Goal: Contribute content

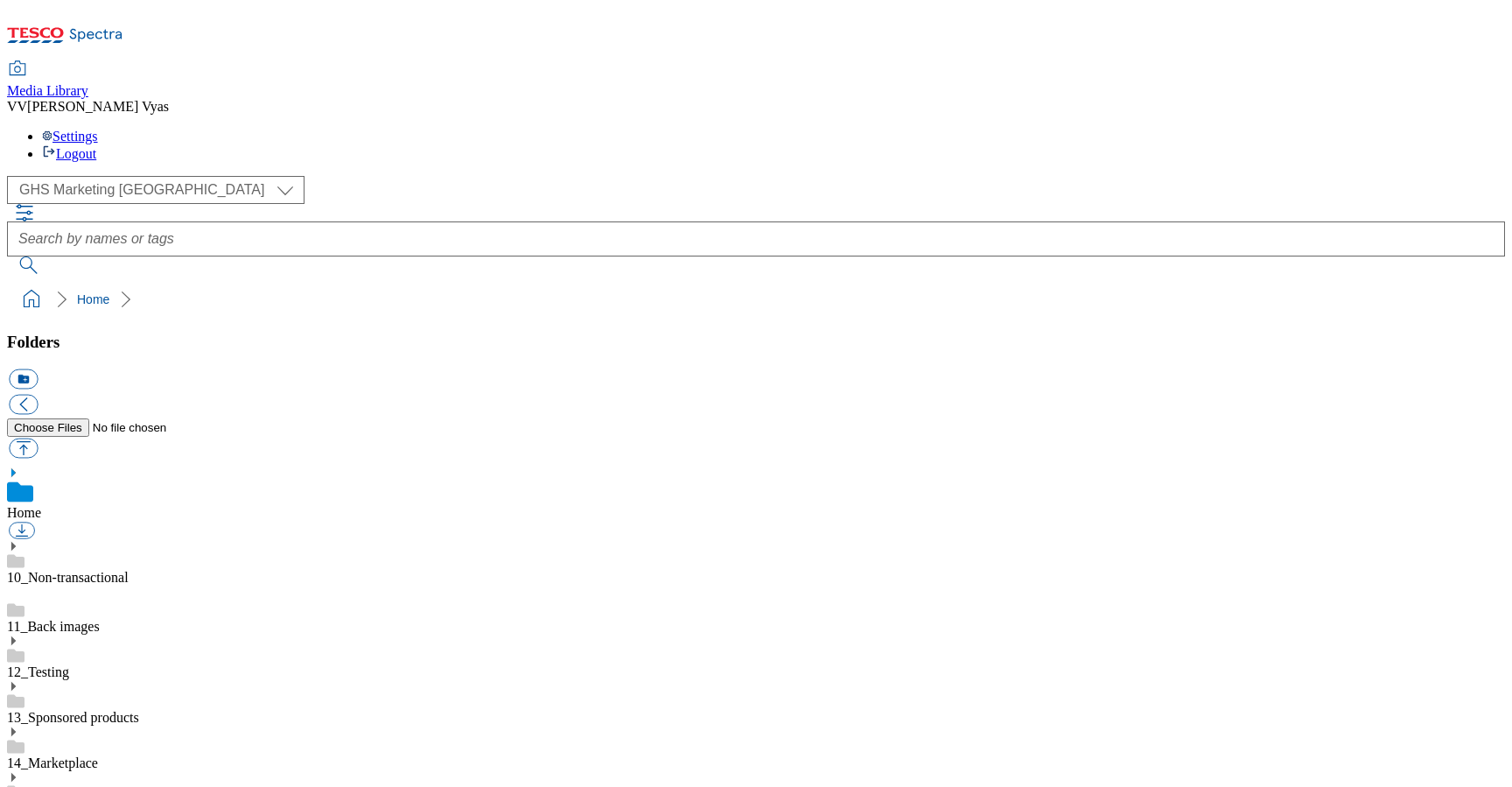
select select "flare-ghs-mktg"
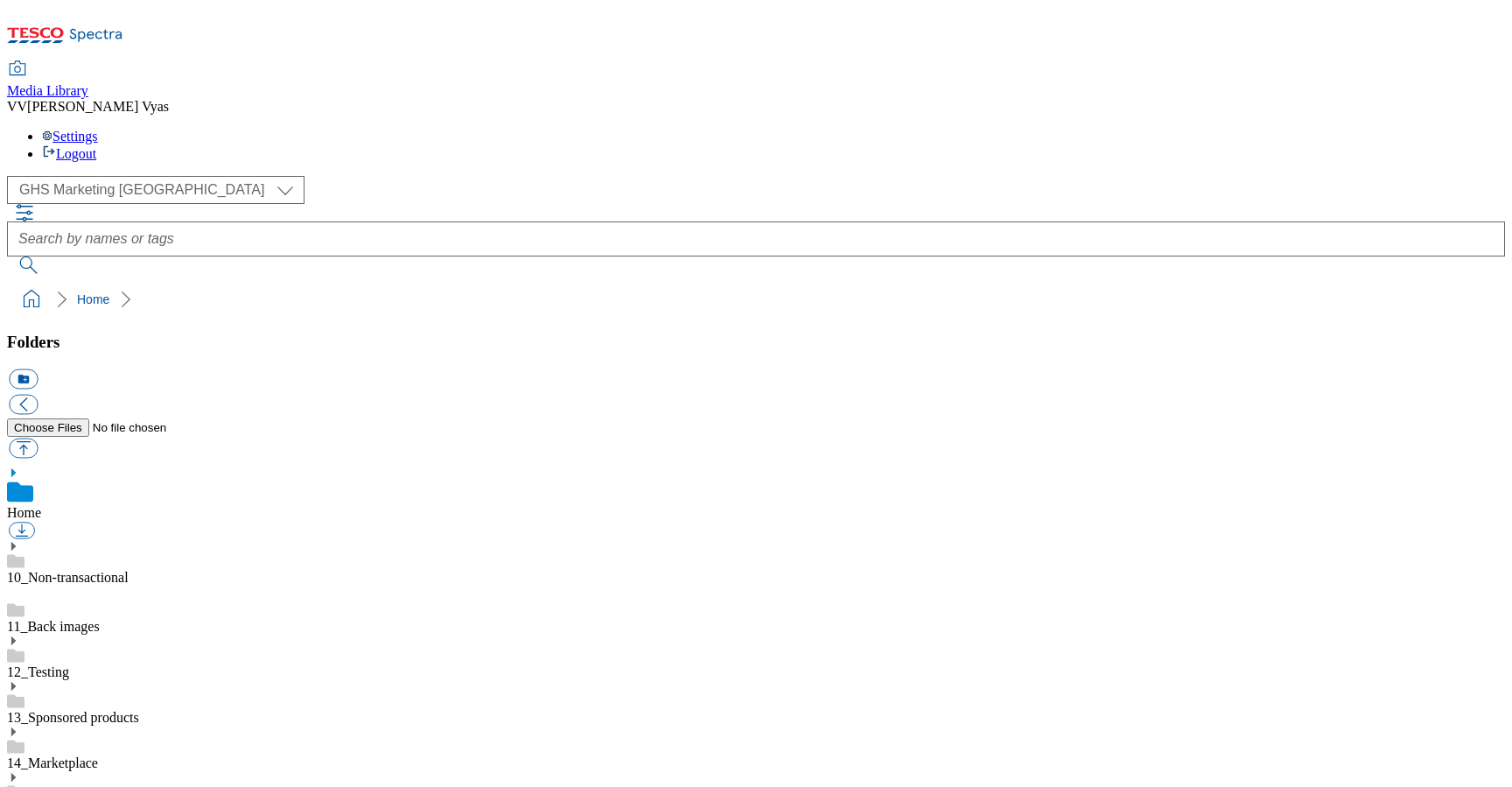
scroll to position [126, 0]
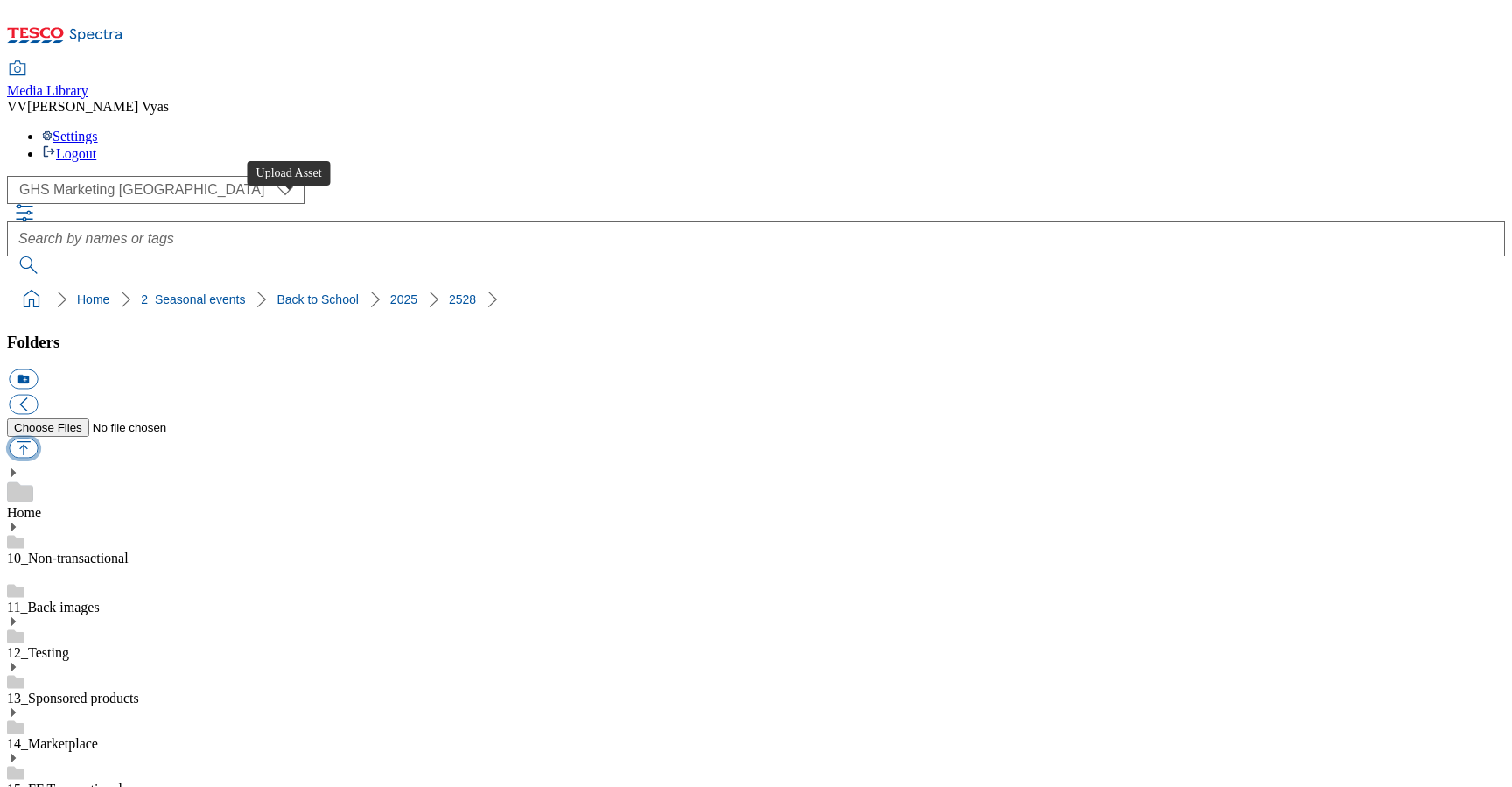
click at [38, 438] on button "button" at bounding box center [23, 448] width 29 height 20
type input "C:\fakepath\2025-GHS-Buylist-Search-650x200.jpg"
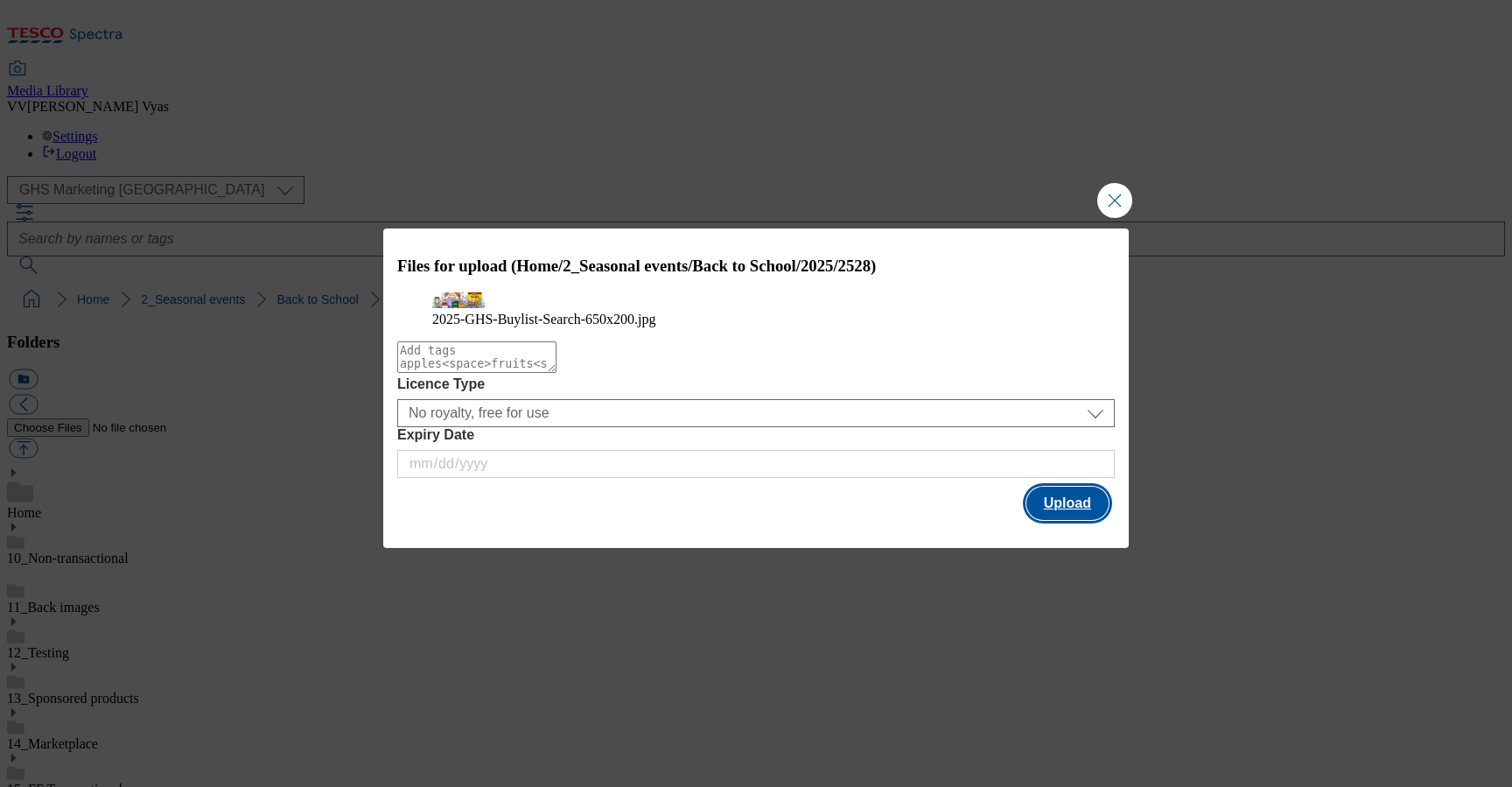
click at [1091, 520] on button "Upload" at bounding box center [1067, 503] width 82 height 33
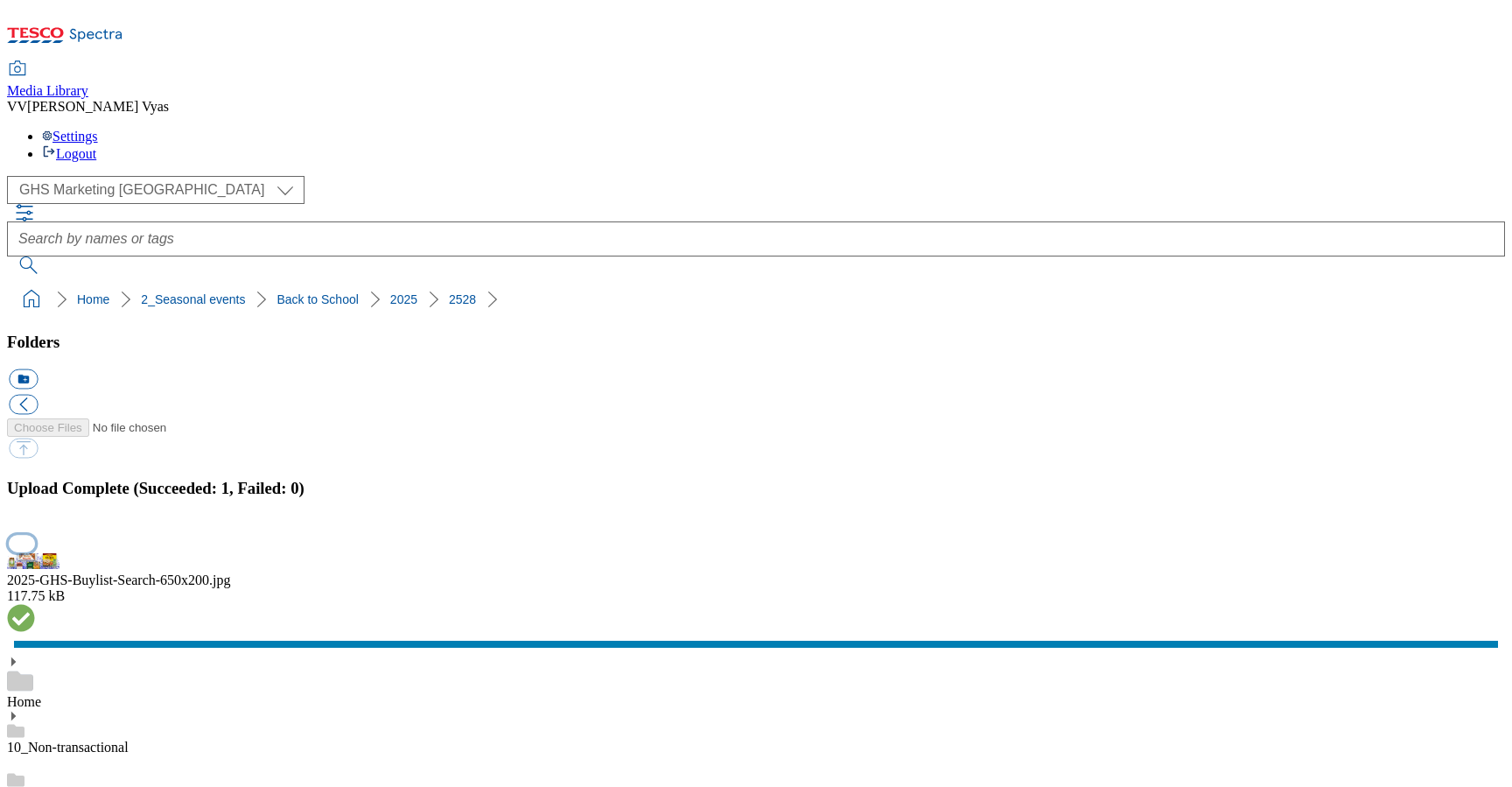
click at [35, 535] on button "button" at bounding box center [22, 543] width 26 height 17
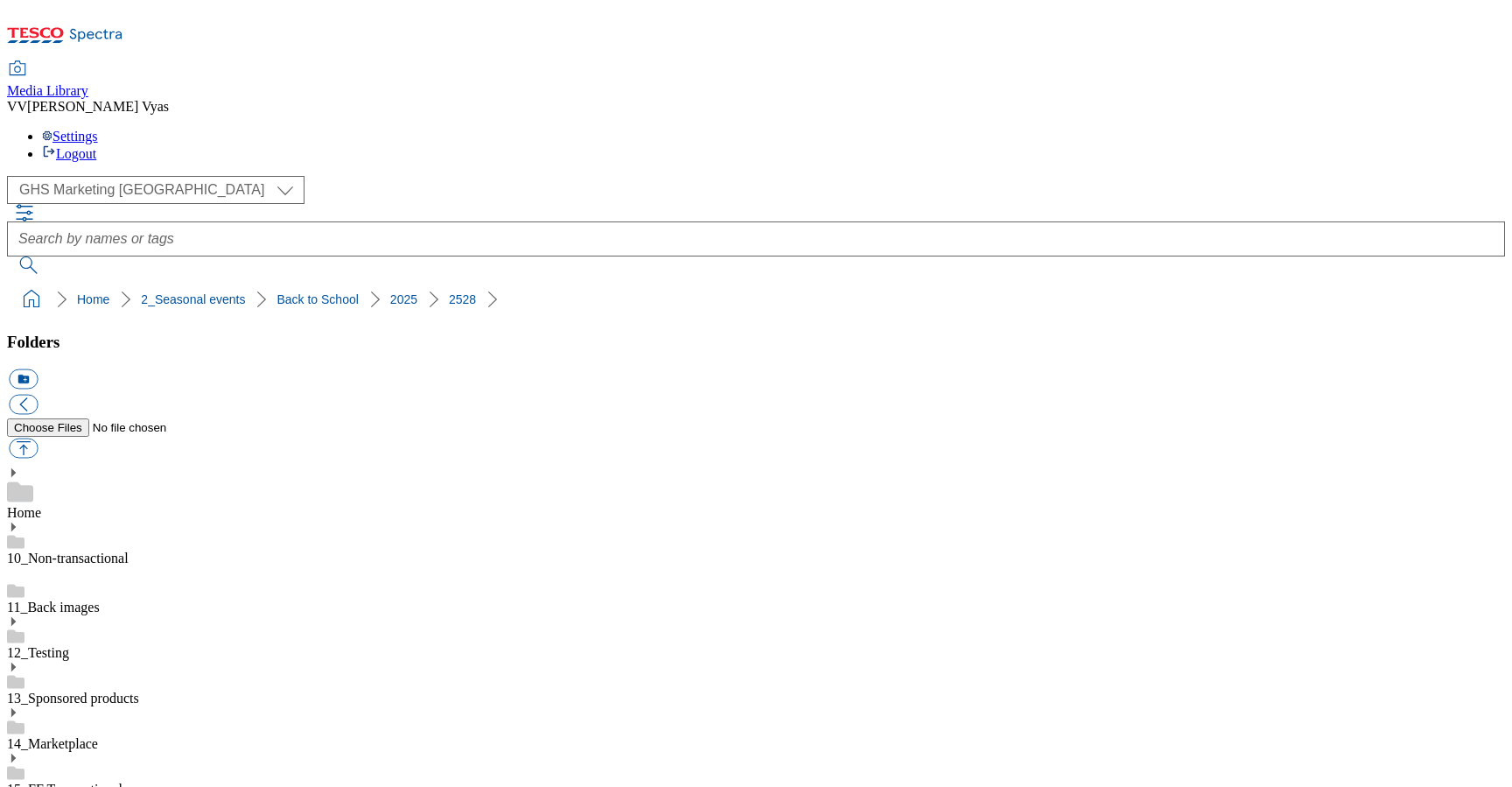
scroll to position [56, 0]
